Goal: Entertainment & Leisure: Consume media (video, audio)

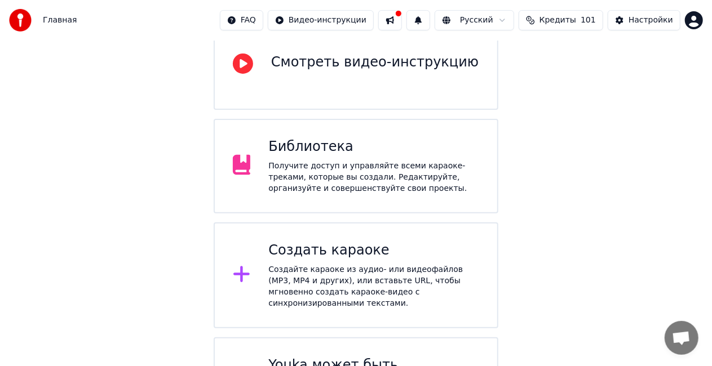
scroll to position [169, 0]
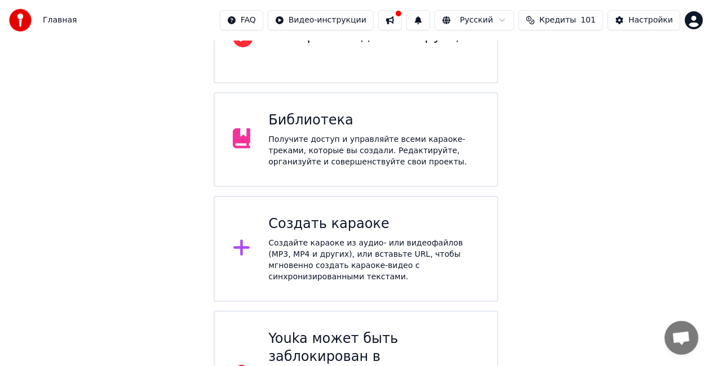
click at [379, 134] on div "Получите доступ и управляйте всеми караоке-треками, которые вы создали. Редакти…" at bounding box center [373, 151] width 211 height 34
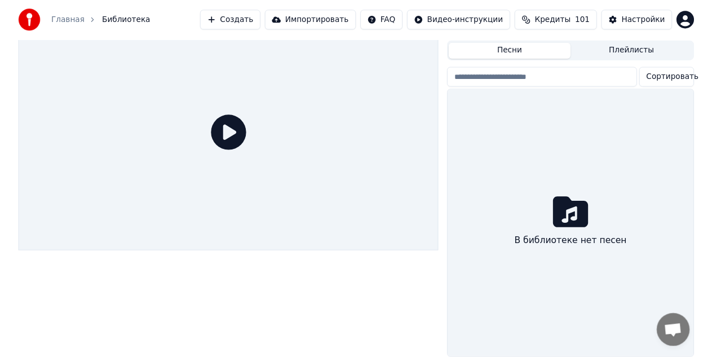
scroll to position [35, 0]
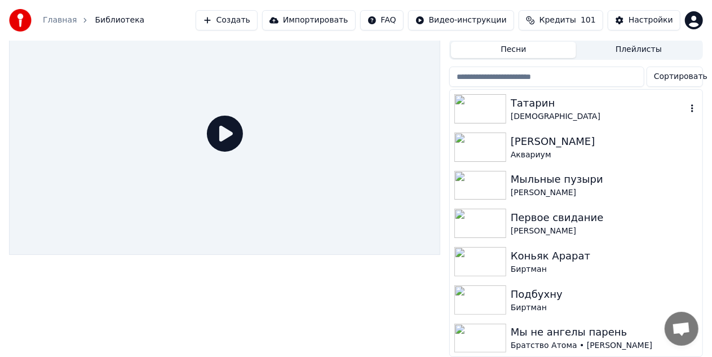
click at [606, 100] on div "Татарин" at bounding box center [599, 103] width 176 height 16
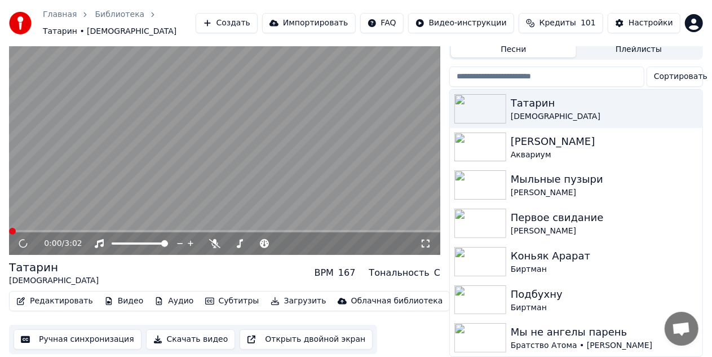
click at [424, 239] on icon at bounding box center [425, 243] width 11 height 9
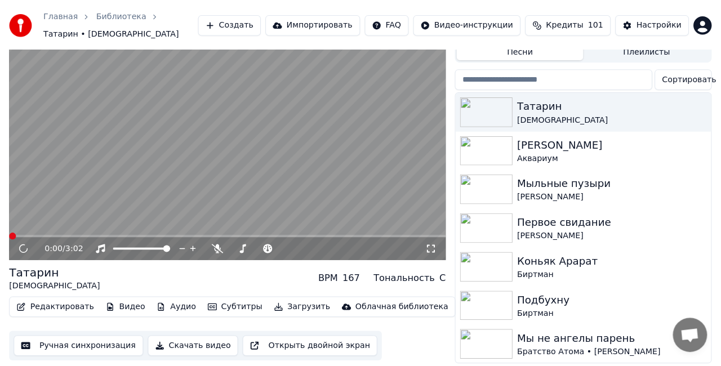
scroll to position [16, 0]
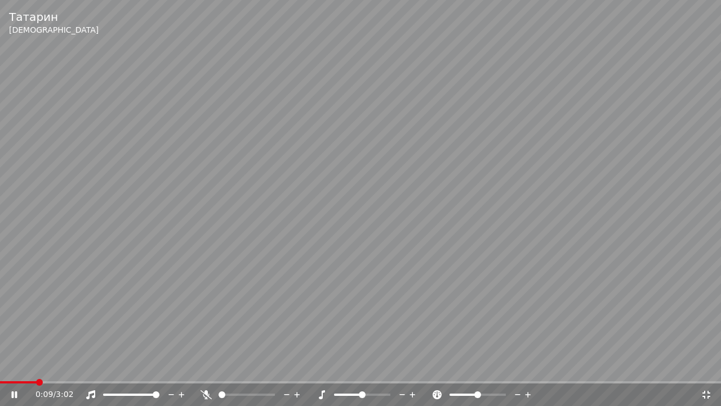
click at [546, 42] on div "Татарин Аигел" at bounding box center [360, 22] width 721 height 45
click at [703, 366] on icon at bounding box center [707, 395] width 8 height 8
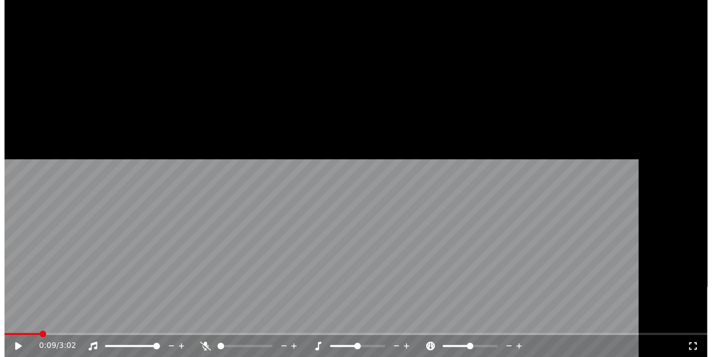
scroll to position [35, 0]
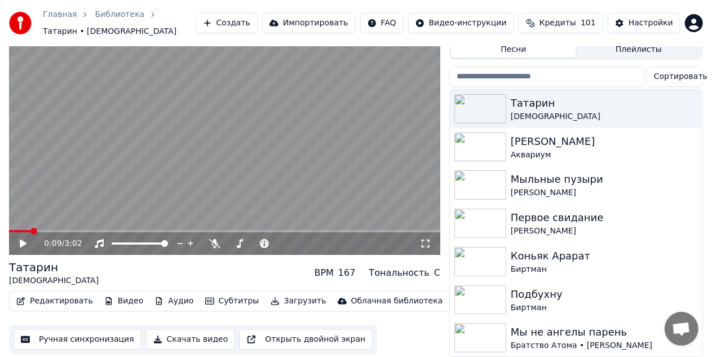
click at [24, 239] on icon at bounding box center [31, 243] width 26 height 9
click at [422, 241] on icon at bounding box center [426, 244] width 8 height 8
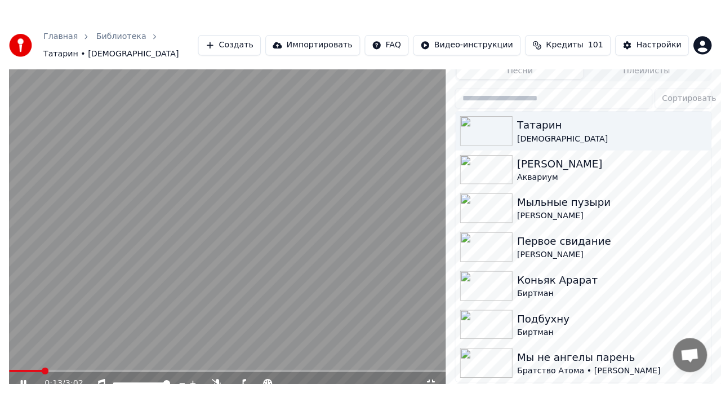
scroll to position [16, 0]
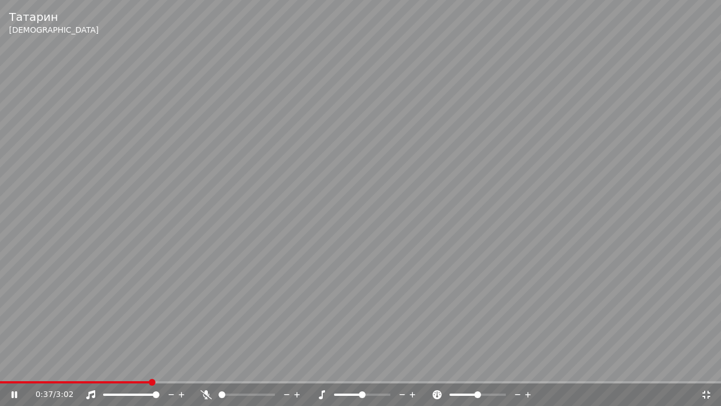
click at [705, 366] on icon at bounding box center [707, 395] width 8 height 8
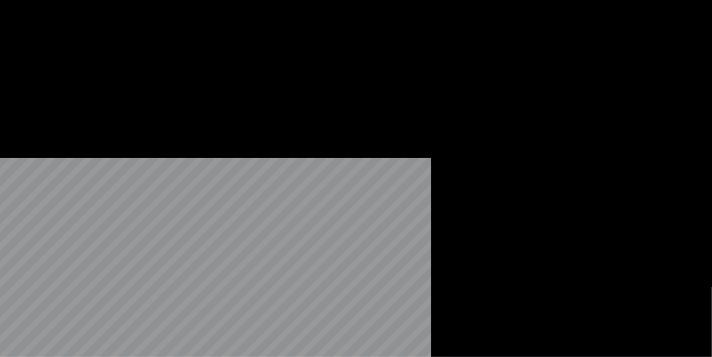
scroll to position [35, 0]
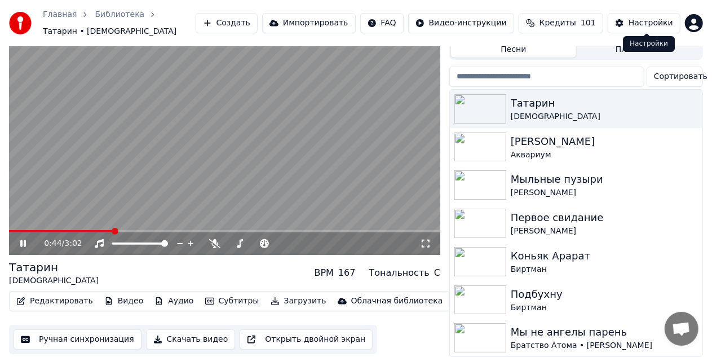
click at [635, 20] on div "Настройки" at bounding box center [650, 22] width 45 height 11
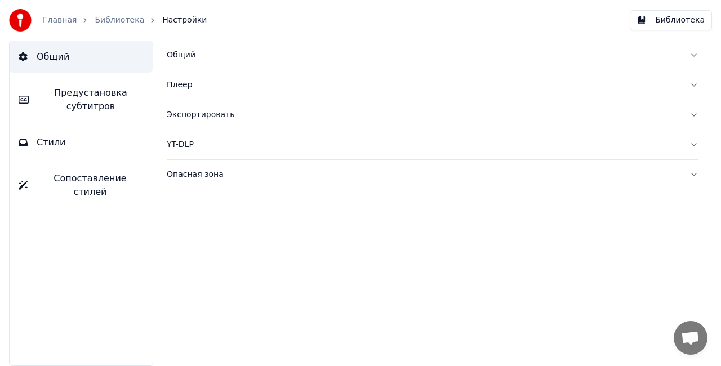
click at [178, 86] on div "Плеер" at bounding box center [424, 84] width 514 height 11
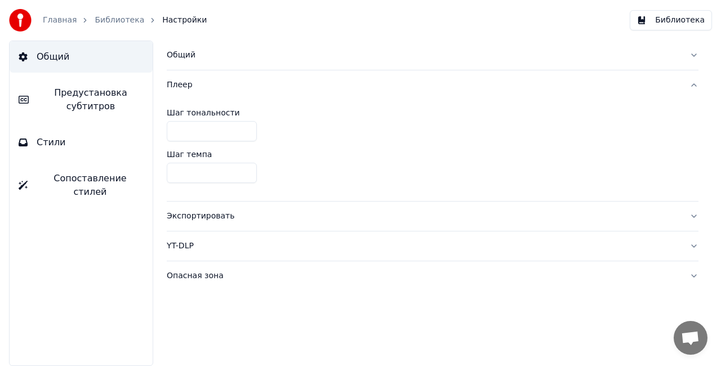
click at [178, 86] on div "Плеер" at bounding box center [424, 84] width 514 height 11
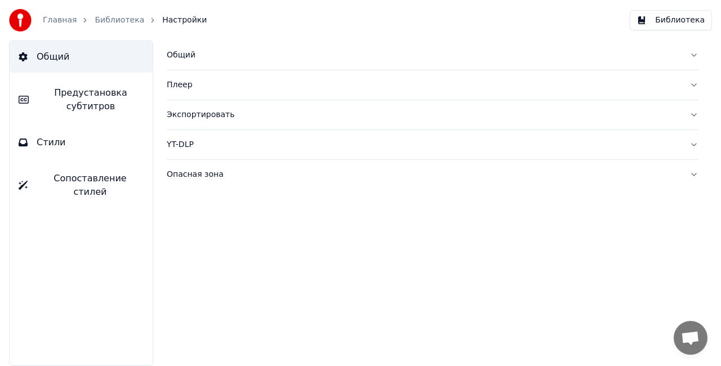
click at [183, 63] on button "Общий" at bounding box center [433, 55] width 532 height 29
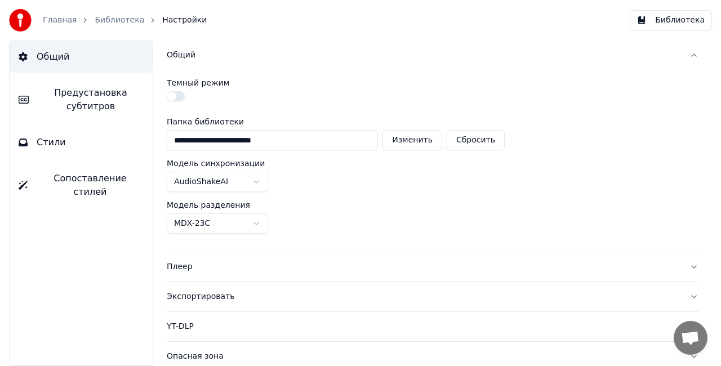
click at [183, 63] on button "Общий" at bounding box center [433, 55] width 532 height 29
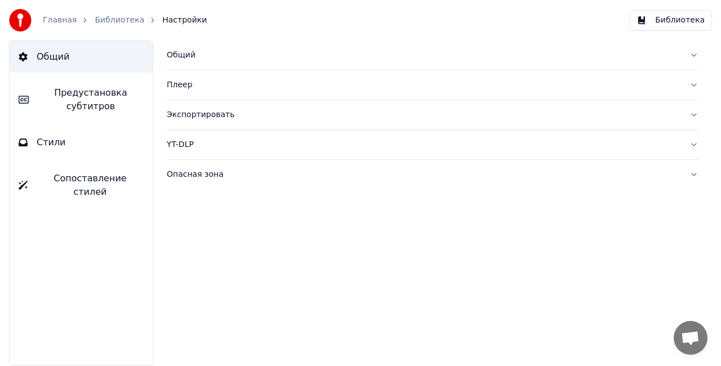
click at [182, 145] on div "YT-DLP" at bounding box center [424, 144] width 514 height 11
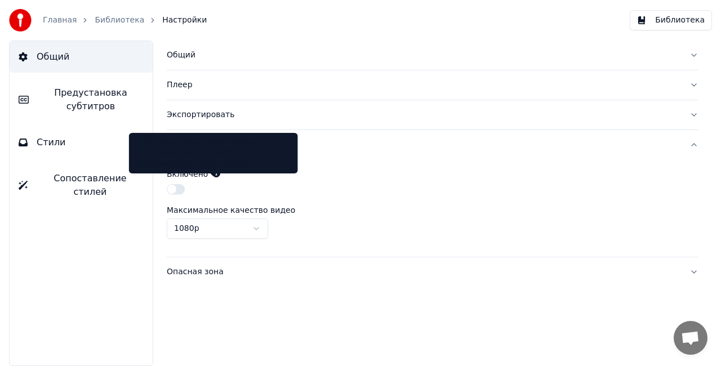
click at [214, 174] on icon at bounding box center [216, 174] width 8 height 8
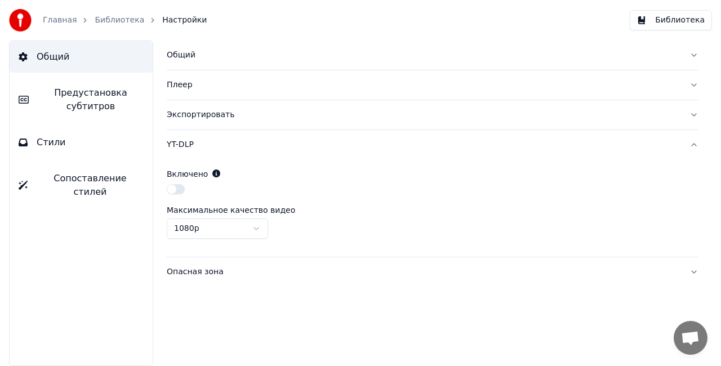
click at [180, 188] on button "button" at bounding box center [176, 189] width 18 height 10
click at [256, 231] on html "Главная Библиотека Настройки Библиотека Общий Предустановка субтитров Стили Соп…" at bounding box center [360, 183] width 721 height 366
click at [57, 17] on link "Главная" at bounding box center [60, 20] width 34 height 11
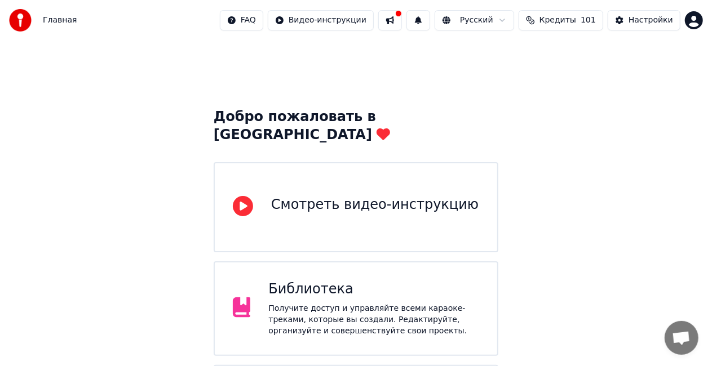
click at [371, 261] on div "Библиотека Получите доступ и управляйте всеми караоке-треками, которые вы созда…" at bounding box center [356, 308] width 285 height 95
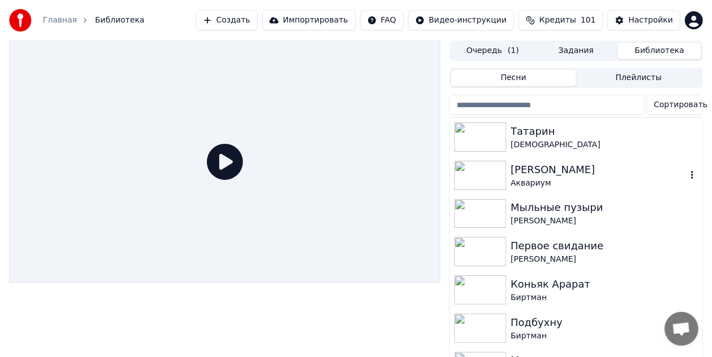
click at [529, 175] on div "[PERSON_NAME]" at bounding box center [599, 170] width 176 height 16
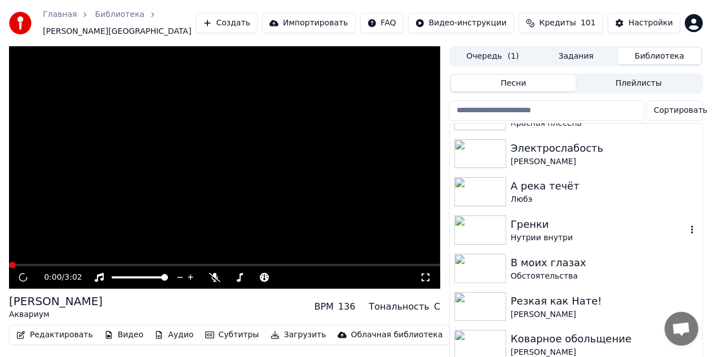
scroll to position [564, 0]
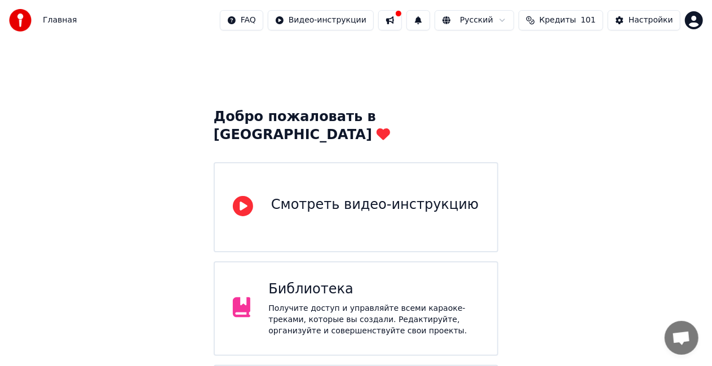
click at [402, 16] on button at bounding box center [390, 20] width 24 height 20
click at [636, 28] on button "Настройки" at bounding box center [644, 20] width 73 height 20
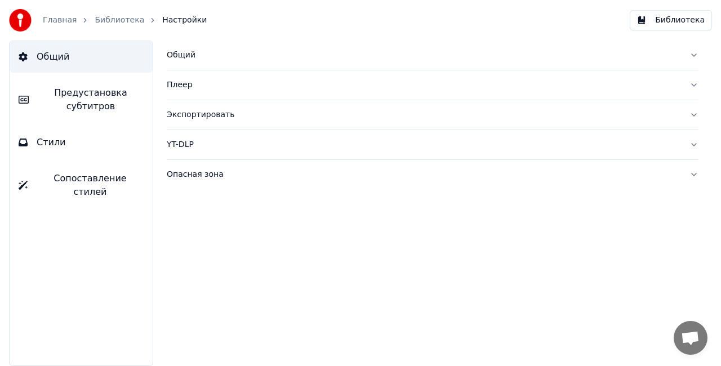
click at [183, 53] on div "Общий" at bounding box center [424, 55] width 514 height 11
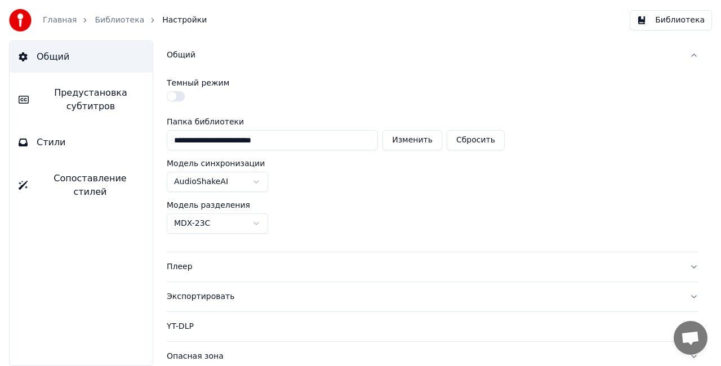
click at [183, 53] on div "Общий" at bounding box center [424, 55] width 514 height 11
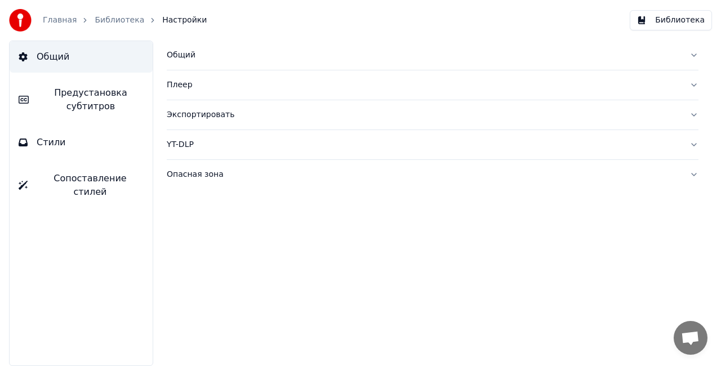
click at [184, 172] on div "Опасная зона" at bounding box center [424, 174] width 514 height 11
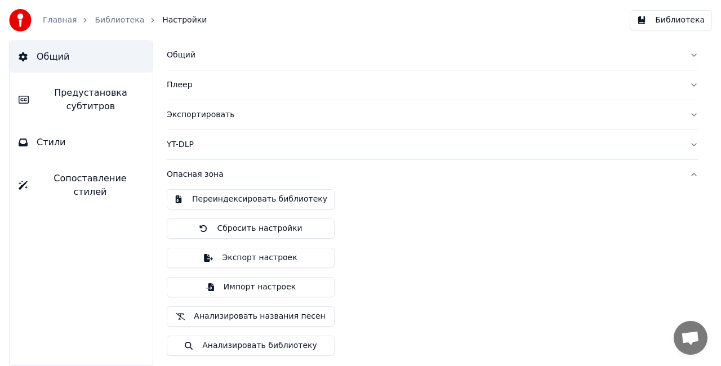
click at [202, 202] on button "Переиндексировать библиотеку" at bounding box center [251, 199] width 168 height 20
click at [656, 28] on button "Библиотека" at bounding box center [671, 20] width 82 height 20
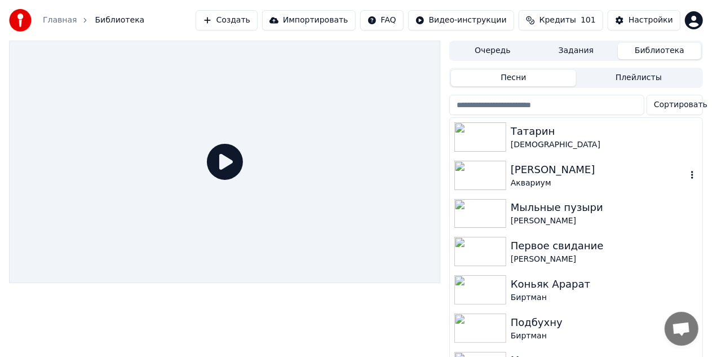
click at [482, 177] on img at bounding box center [480, 175] width 52 height 29
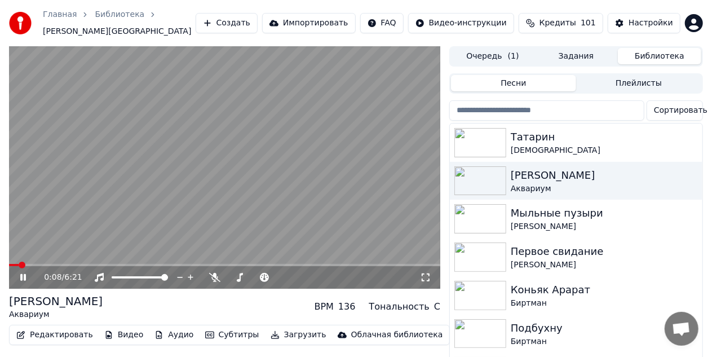
click at [246, 193] on video at bounding box center [224, 167] width 431 height 242
